Goal: Task Accomplishment & Management: Manage account settings

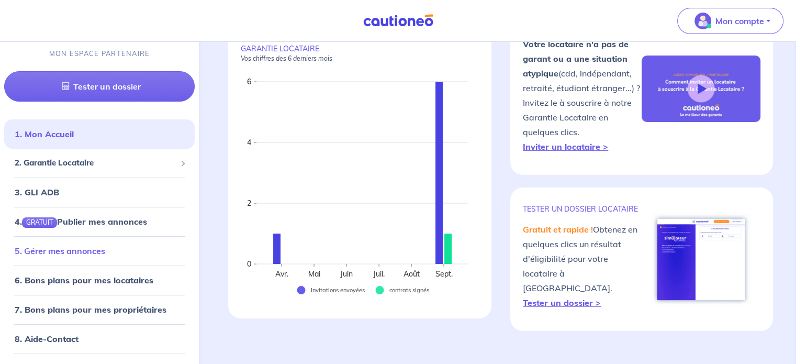
click at [95, 247] on link "5. Gérer mes annonces" at bounding box center [60, 251] width 91 height 10
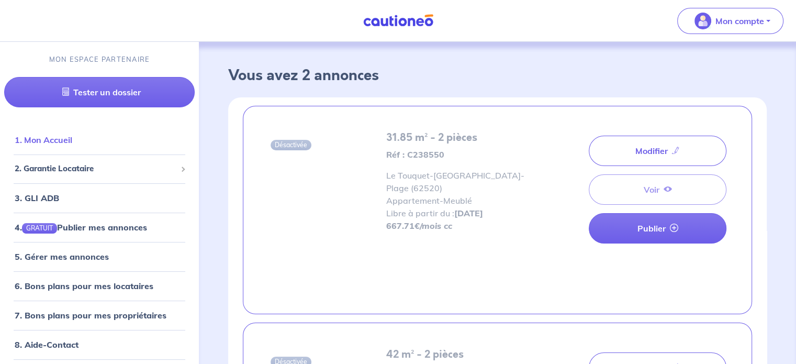
click at [72, 140] on link "1. Mon Accueil" at bounding box center [44, 140] width 58 height 10
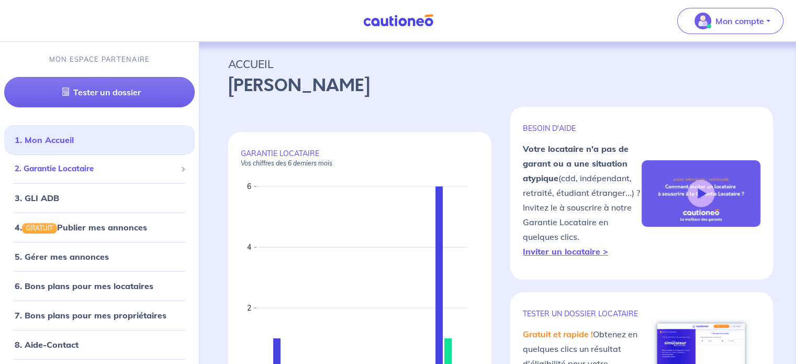
click at [82, 173] on span "2. Garantie Locataire" at bounding box center [96, 169] width 162 height 12
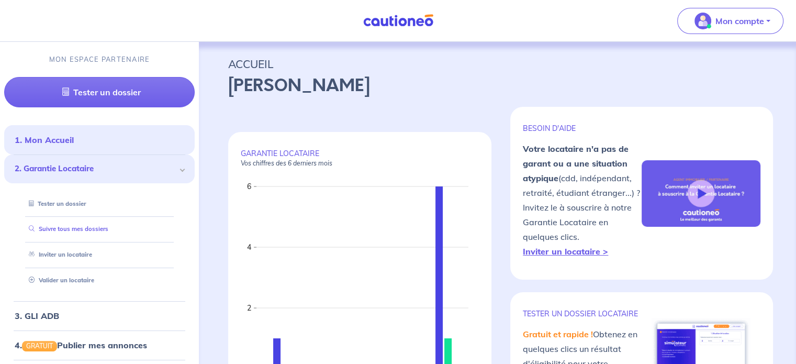
click at [87, 227] on link "Suivre tous mes dossiers" at bounding box center [67, 228] width 84 height 7
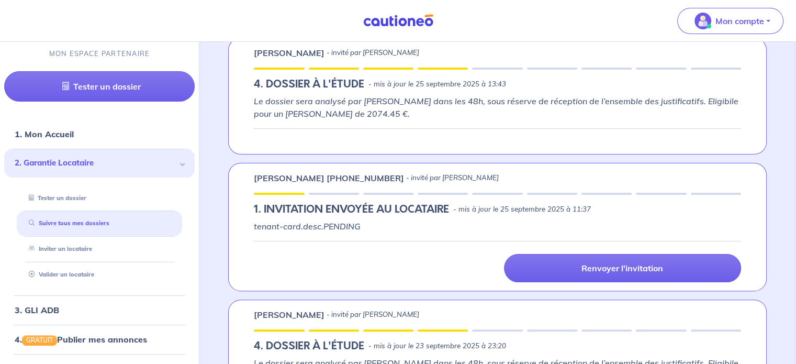
scroll to position [157, 0]
